Goal: Task Accomplishment & Management: Manage account settings

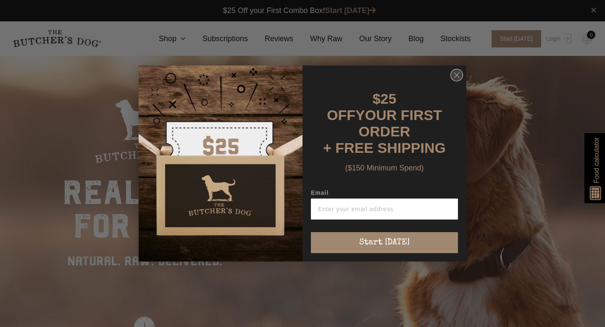
click at [459, 82] on circle "Close dialog" at bounding box center [457, 75] width 12 height 12
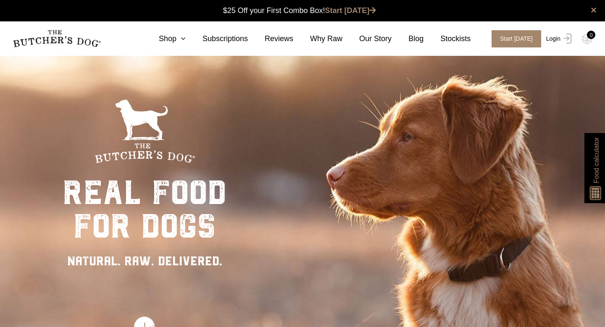
click at [558, 41] on link "Login" at bounding box center [557, 38] width 27 height 17
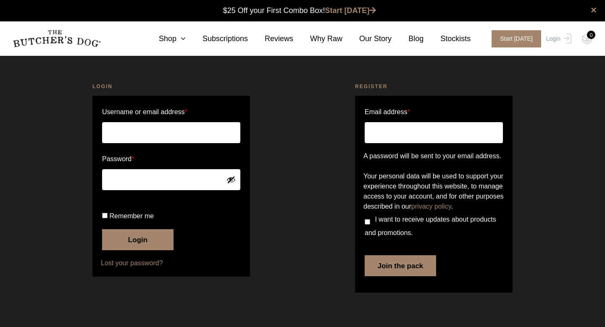
scroll to position [0, 0]
click at [164, 136] on input "Username or email address *" at bounding box center [171, 132] width 138 height 21
type input "clairewarner@optusnet.com.au"
click at [232, 179] on button "Show password" at bounding box center [231, 179] width 9 height 9
click at [105, 219] on input "Remember me" at bounding box center [104, 215] width 5 height 5
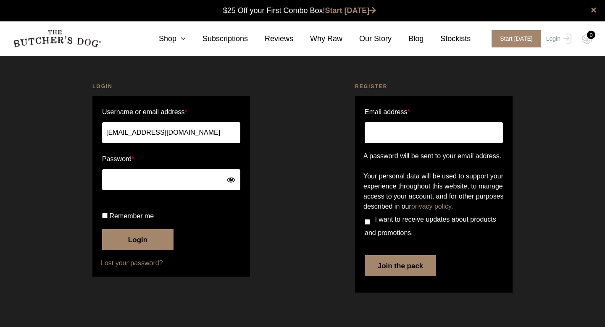
checkbox input "true"
click at [140, 251] on button "Login" at bounding box center [137, 239] width 71 height 21
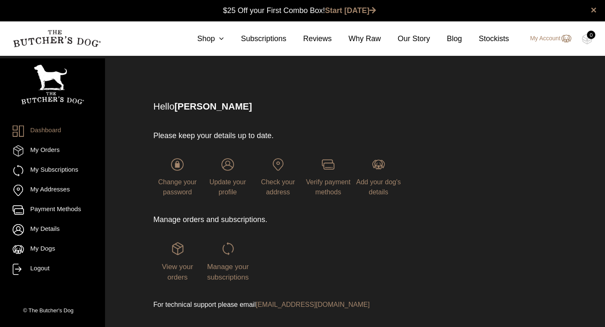
scroll to position [0, 0]
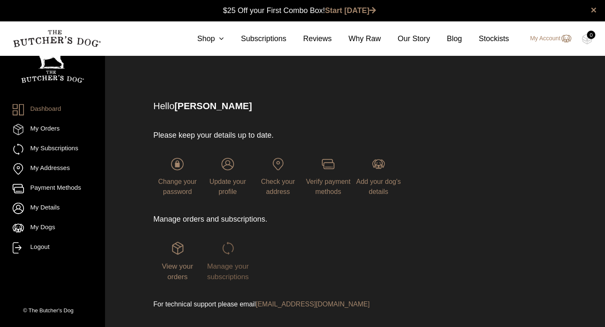
click at [231, 270] on span "Manage your subscriptions" at bounding box center [228, 272] width 42 height 19
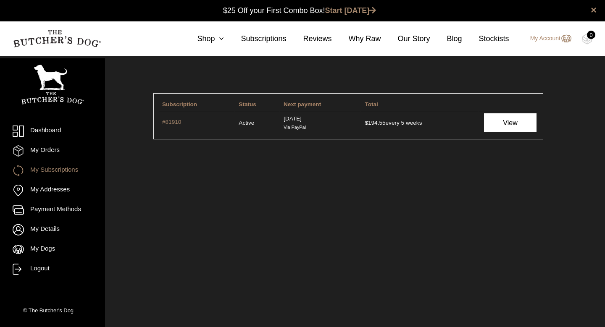
click at [526, 117] on link "View" at bounding box center [510, 122] width 53 height 19
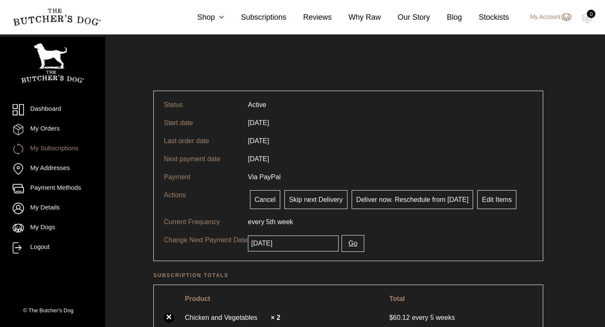
scroll to position [2, 0]
click at [306, 246] on input "[DATE]" at bounding box center [293, 244] width 91 height 16
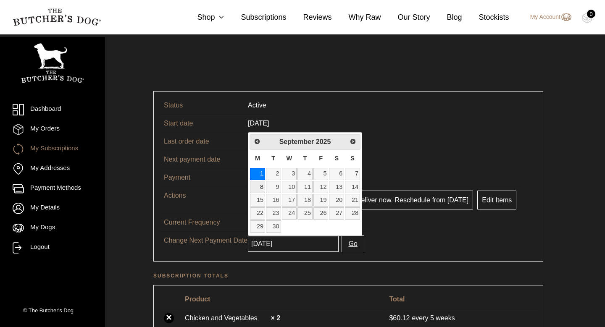
click at [261, 188] on link "8" at bounding box center [257, 187] width 15 height 12
type input "2025-09-08"
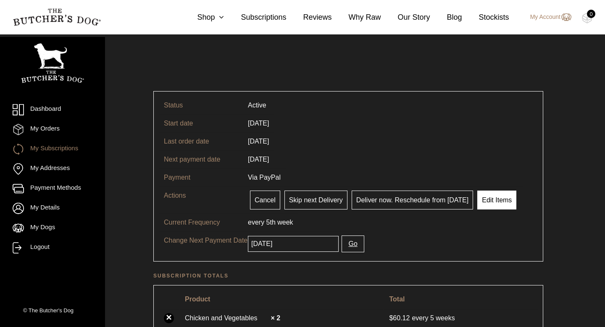
click at [501, 204] on link "Edit Items" at bounding box center [496, 200] width 39 height 19
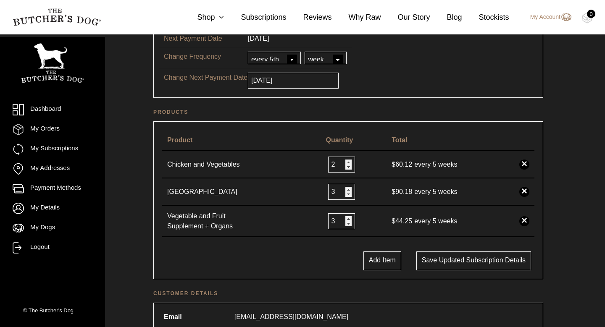
scroll to position [126, 0]
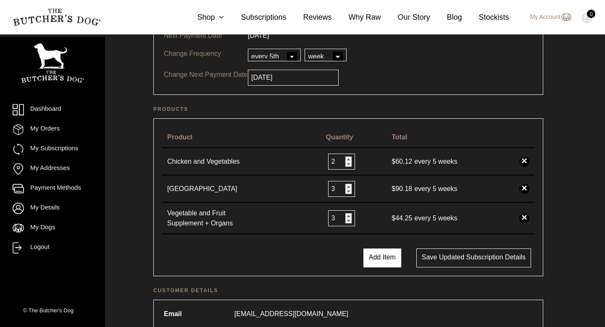
click at [382, 255] on button "Add Item" at bounding box center [383, 258] width 38 height 19
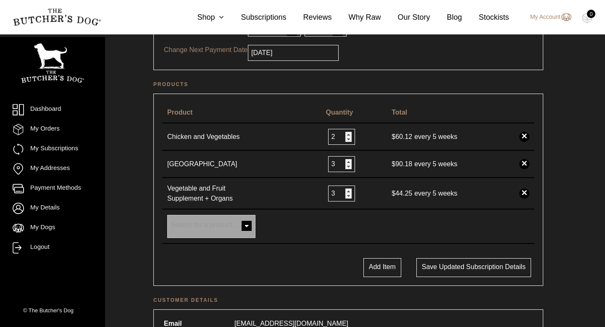
scroll to position [166, 0]
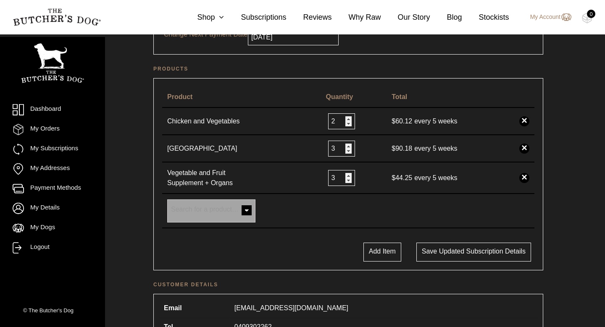
click at [249, 211] on span at bounding box center [246, 211] width 17 height 17
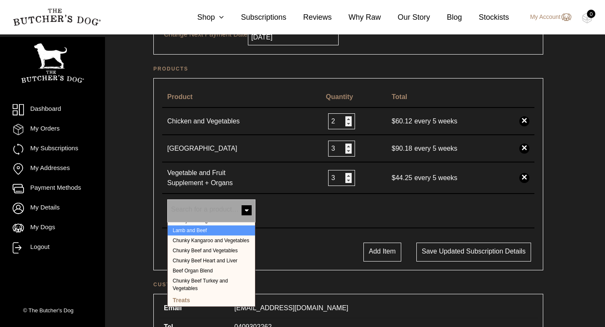
scroll to position [190, 0]
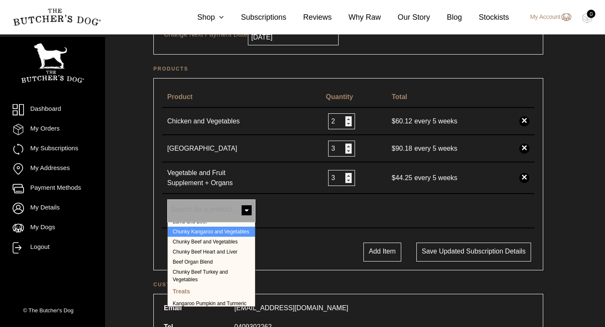
select select "241"
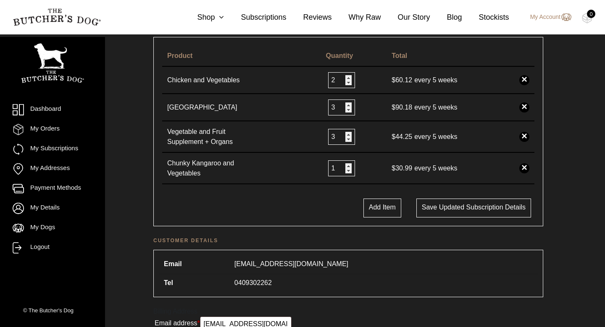
scroll to position [211, 0]
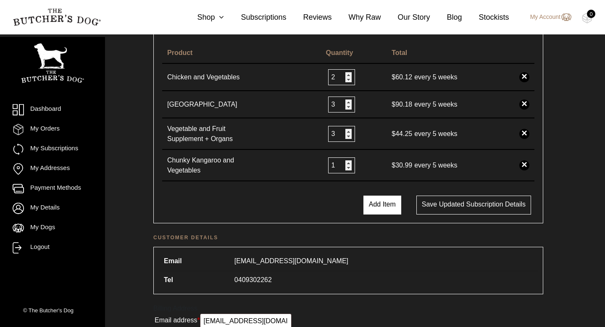
click at [378, 204] on button "Add Item" at bounding box center [383, 205] width 38 height 19
select select
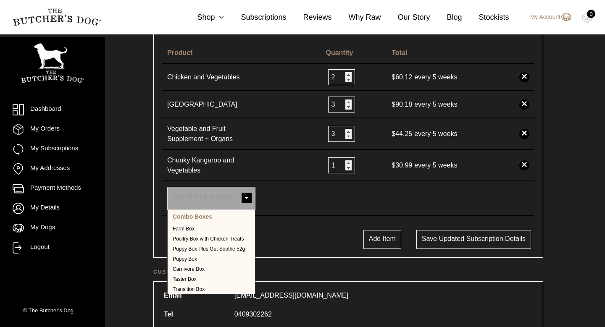
click at [246, 197] on span at bounding box center [246, 198] width 17 height 17
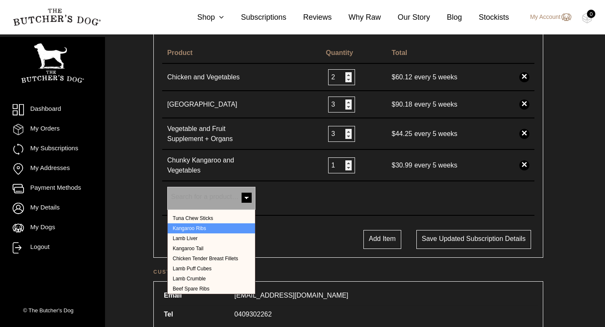
click at [307, 237] on div "Add Item Save updated subscription details" at bounding box center [348, 239] width 381 height 19
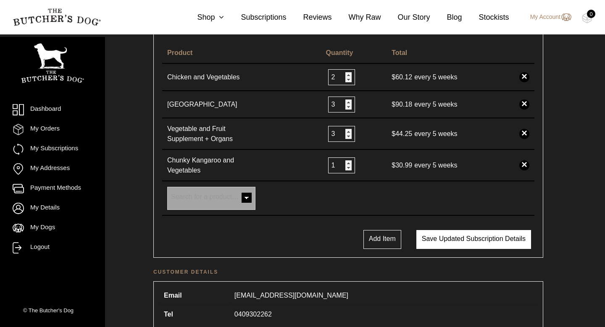
click at [478, 243] on button "Save updated subscription details" at bounding box center [474, 239] width 115 height 19
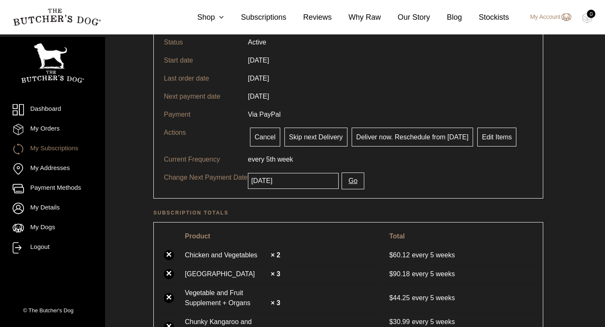
scroll to position [105, 0]
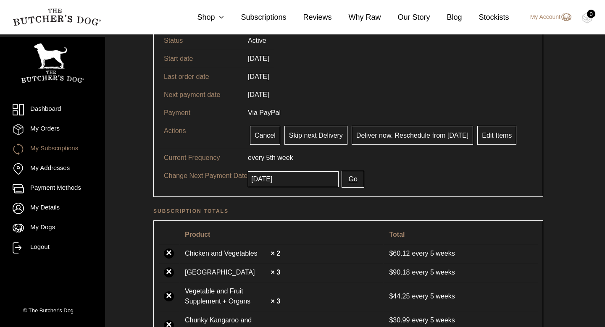
click at [345, 181] on button "Go" at bounding box center [353, 179] width 22 height 17
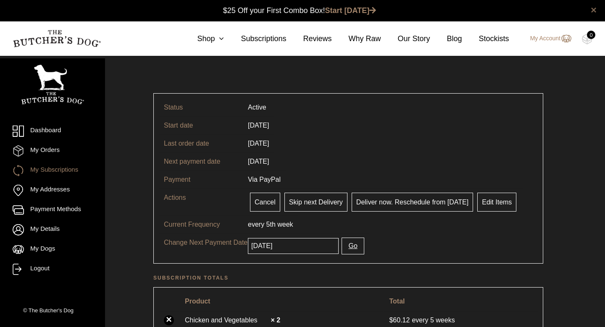
click at [595, 11] on link "×" at bounding box center [594, 10] width 6 height 10
